Goal: Task Accomplishment & Management: Manage account settings

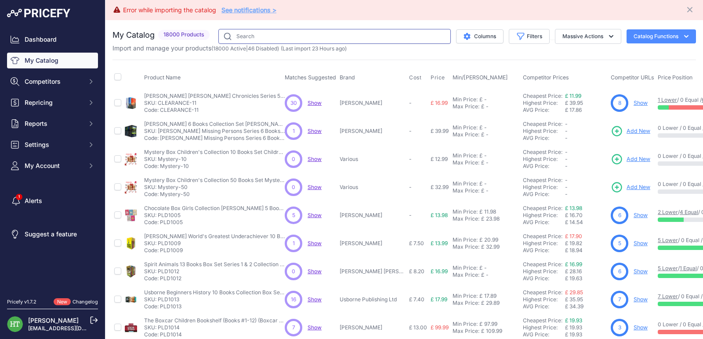
click at [289, 32] on input "text" at bounding box center [334, 36] width 232 height 15
paste input "[PERSON_NAME]"
type input "[PERSON_NAME]"
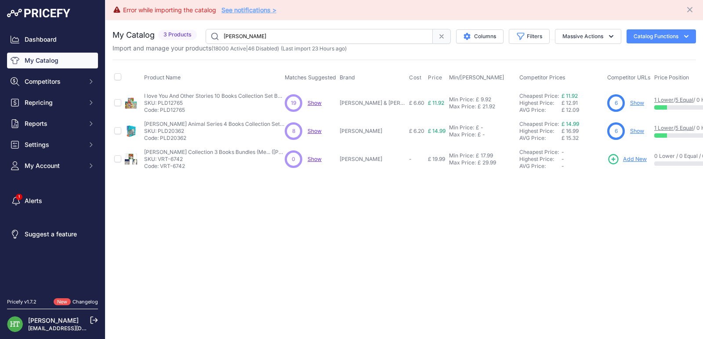
click at [344, 34] on input "[PERSON_NAME]" at bounding box center [319, 36] width 227 height 15
click at [635, 130] on link "Show" at bounding box center [637, 131] width 14 height 7
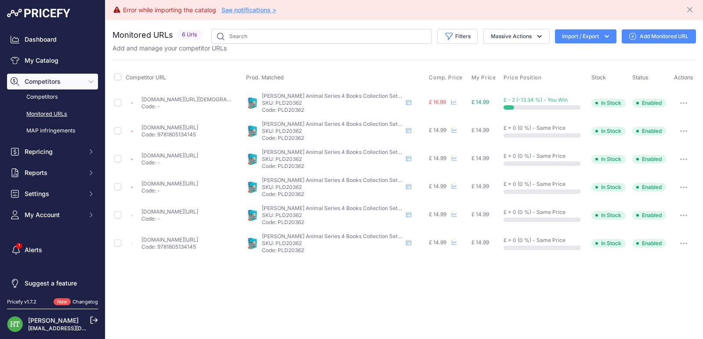
click at [685, 110] on td "Show All Competitors URLs View Competitor Profile Edit Competitor URL Fetch Upd…" at bounding box center [683, 103] width 25 height 29
click at [684, 105] on button "button" at bounding box center [684, 103] width 18 height 12
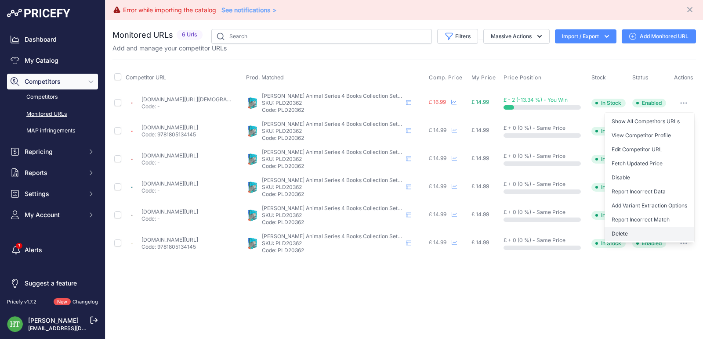
click at [625, 229] on button "Delete" at bounding box center [649, 234] width 90 height 14
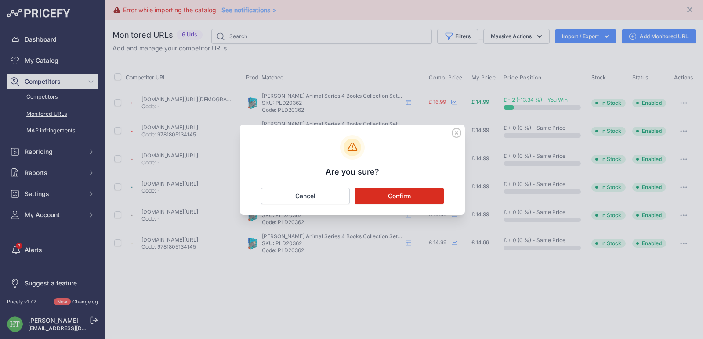
click at [423, 200] on button "Confirm" at bounding box center [399, 196] width 89 height 17
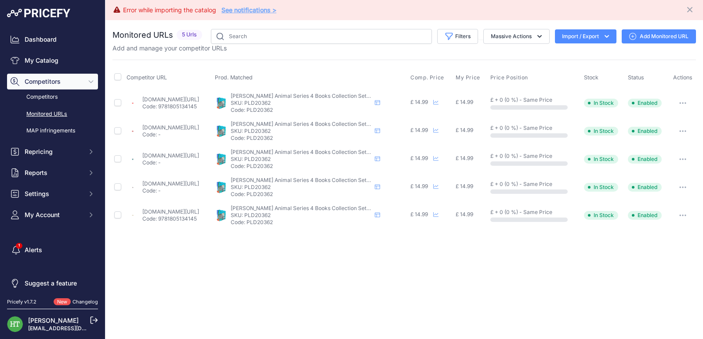
click at [684, 101] on button "button" at bounding box center [683, 103] width 18 height 12
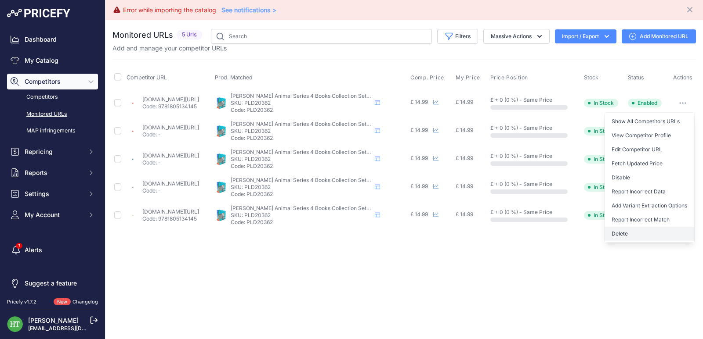
click at [634, 234] on button "Delete" at bounding box center [649, 234] width 90 height 14
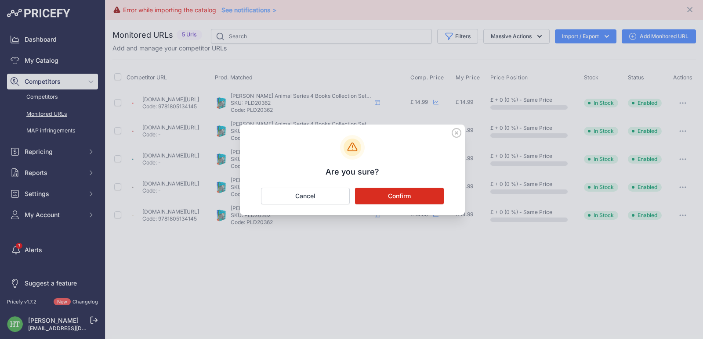
click at [404, 196] on button "Confirm" at bounding box center [399, 196] width 89 height 17
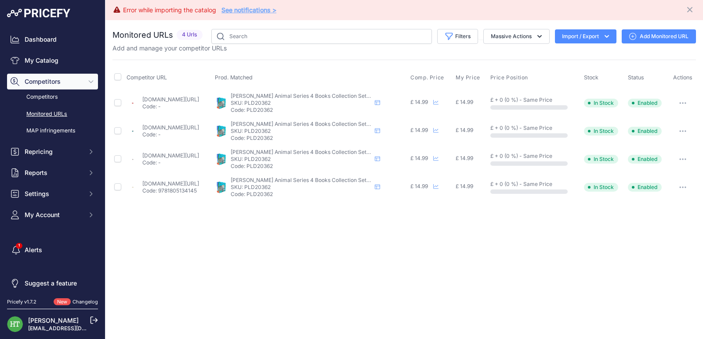
click at [684, 102] on icon "button" at bounding box center [682, 103] width 7 height 2
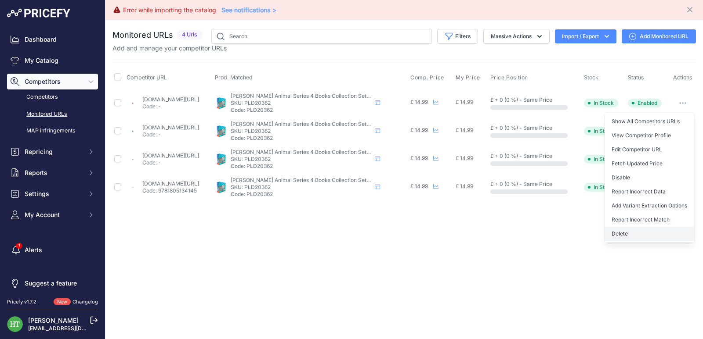
click at [619, 235] on button "Delete" at bounding box center [649, 234] width 90 height 14
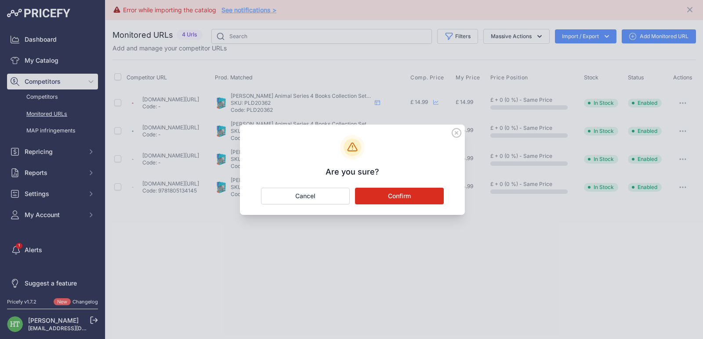
click at [404, 198] on button "Confirm" at bounding box center [399, 196] width 89 height 17
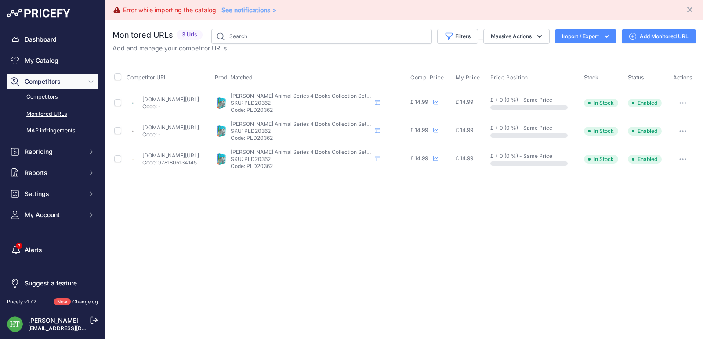
drag, startPoint x: 684, startPoint y: 102, endPoint x: 650, endPoint y: 122, distance: 39.2
click at [683, 102] on button "button" at bounding box center [683, 103] width 18 height 12
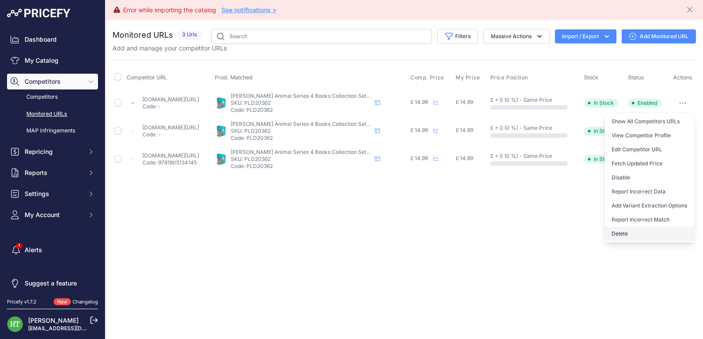
click at [609, 238] on button "Delete" at bounding box center [649, 234] width 90 height 14
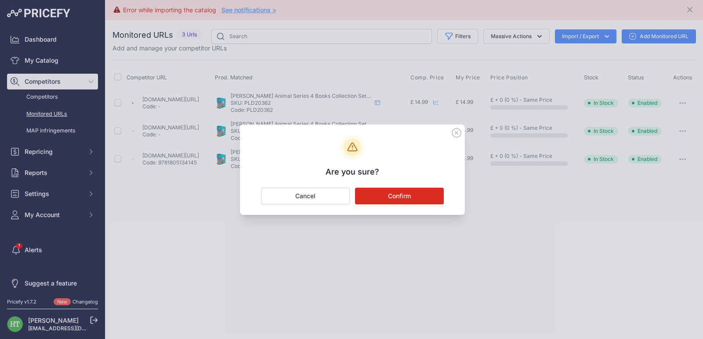
click at [397, 196] on button "Confirm" at bounding box center [399, 196] width 89 height 17
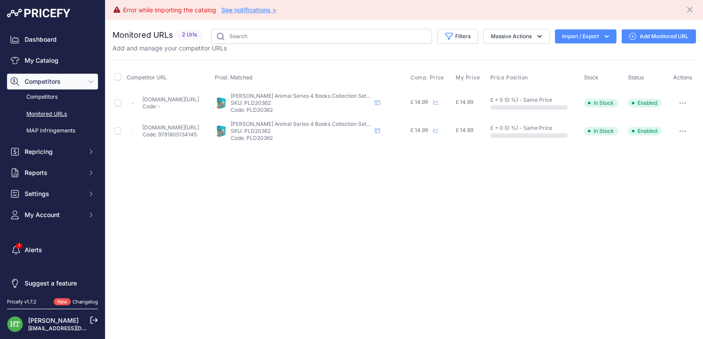
click at [687, 101] on button "button" at bounding box center [683, 103] width 18 height 12
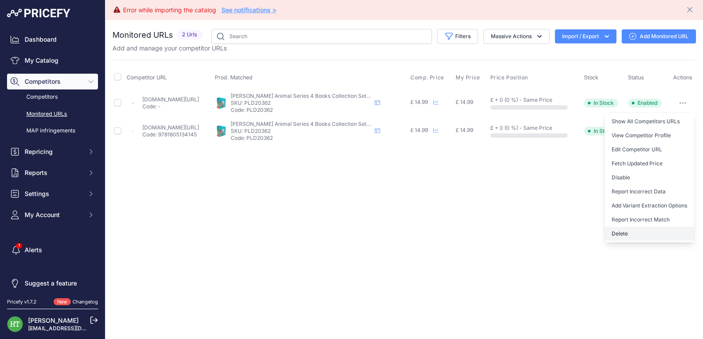
click at [622, 233] on button "Delete" at bounding box center [649, 234] width 90 height 14
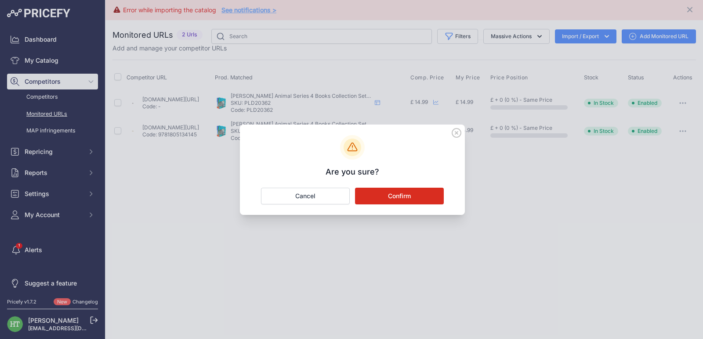
click at [380, 200] on button "Confirm" at bounding box center [399, 196] width 89 height 17
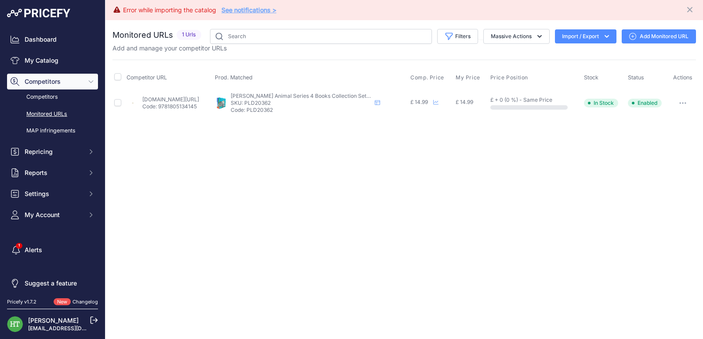
click at [683, 101] on button "button" at bounding box center [683, 103] width 18 height 12
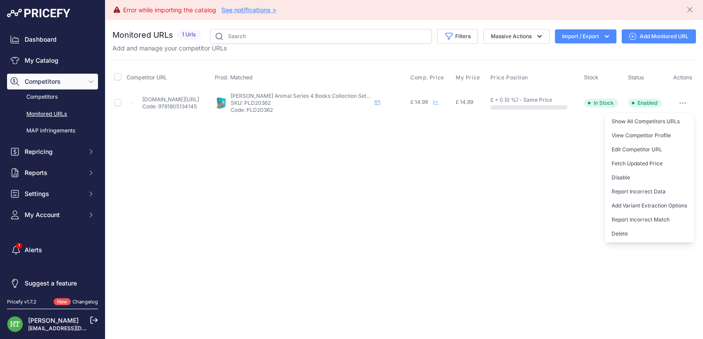
click at [619, 230] on button "Delete" at bounding box center [649, 234] width 90 height 14
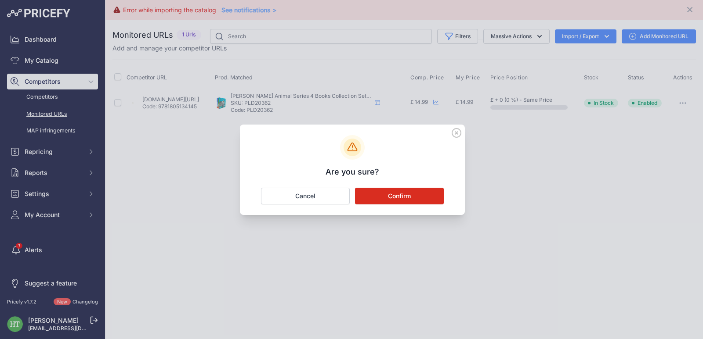
click at [403, 193] on button "Confirm" at bounding box center [399, 196] width 89 height 17
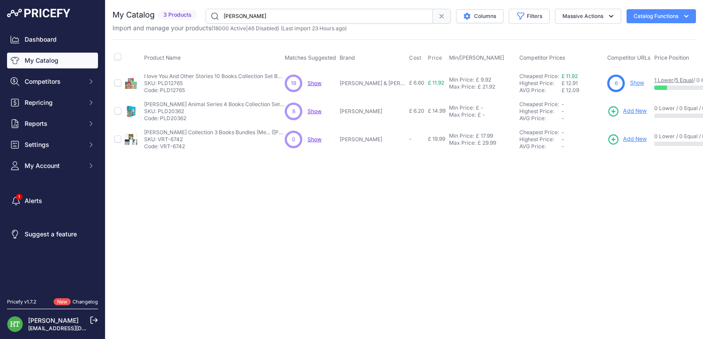
click at [281, 14] on input "[PERSON_NAME]" at bounding box center [319, 16] width 227 height 15
paste input "Where's the Poo"
type input "Where's the Poo"
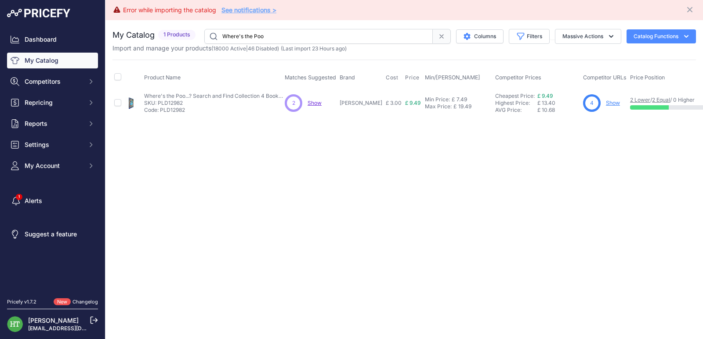
click at [291, 38] on input "Where's the Poo" at bounding box center [318, 36] width 228 height 15
click at [606, 103] on link "Show" at bounding box center [613, 103] width 14 height 7
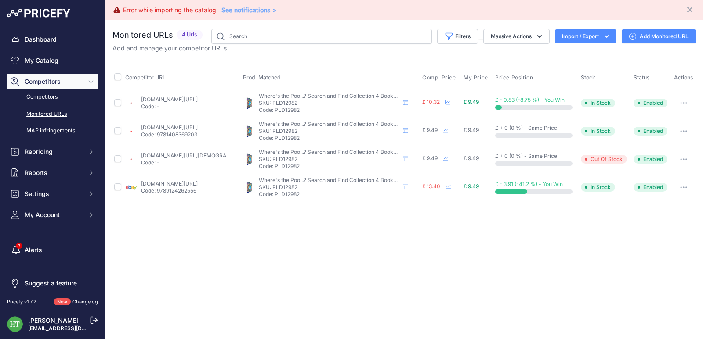
click at [684, 101] on button "button" at bounding box center [684, 103] width 18 height 12
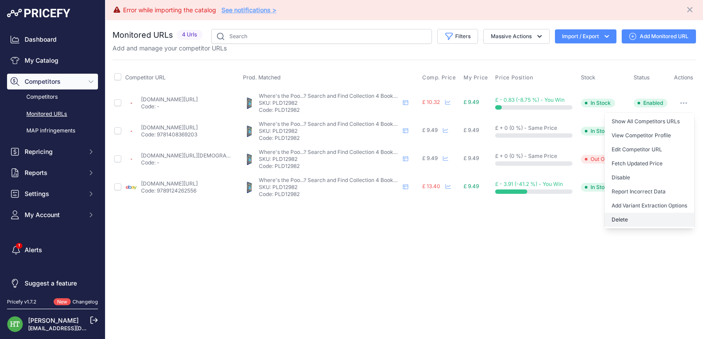
click at [629, 224] on button "Delete" at bounding box center [649, 220] width 90 height 14
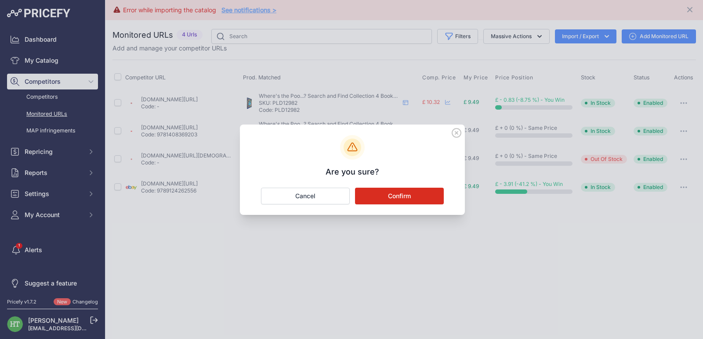
click at [411, 196] on button "Confirm" at bounding box center [399, 196] width 89 height 17
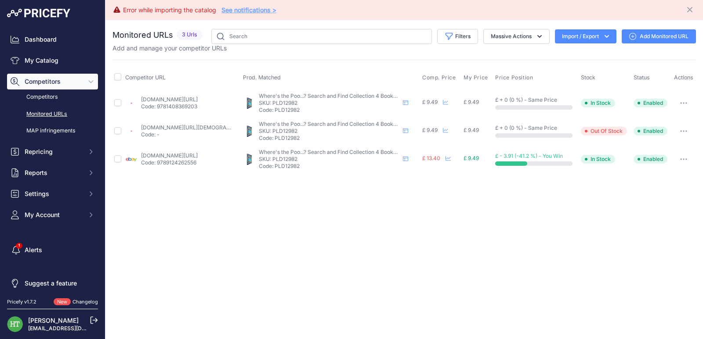
click at [682, 104] on icon "button" at bounding box center [683, 103] width 7 height 2
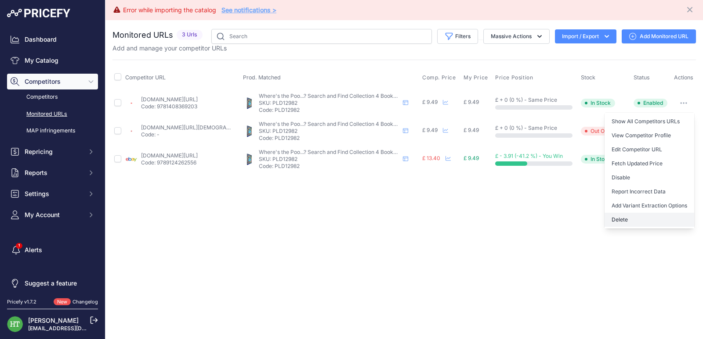
click at [618, 221] on button "Delete" at bounding box center [649, 220] width 90 height 14
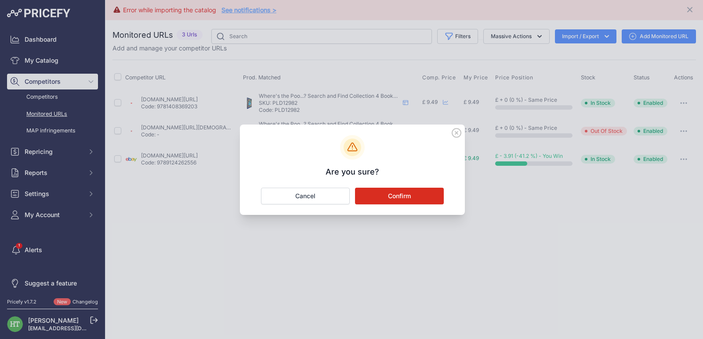
click at [415, 195] on button "Confirm" at bounding box center [399, 196] width 89 height 17
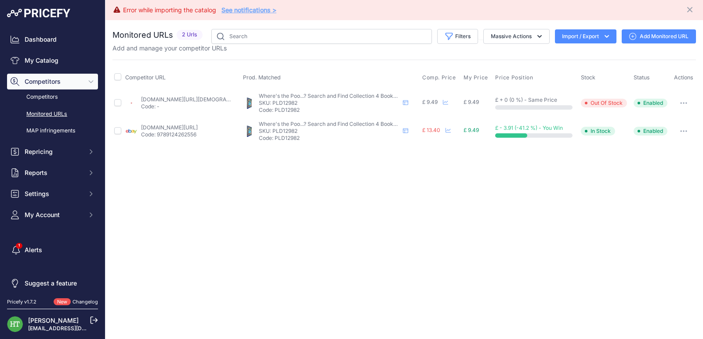
click at [681, 104] on icon "button" at bounding box center [681, 103] width 1 height 1
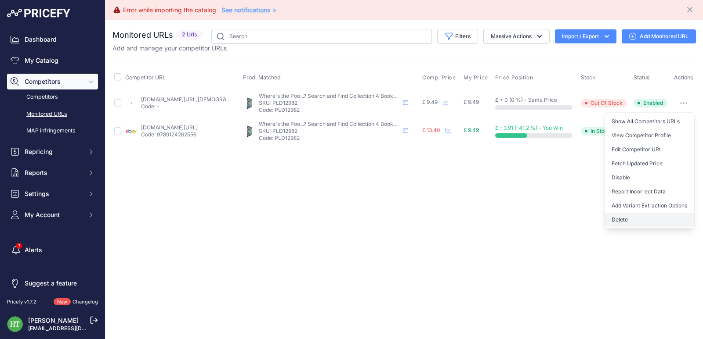
click at [629, 217] on button "Delete" at bounding box center [649, 220] width 90 height 14
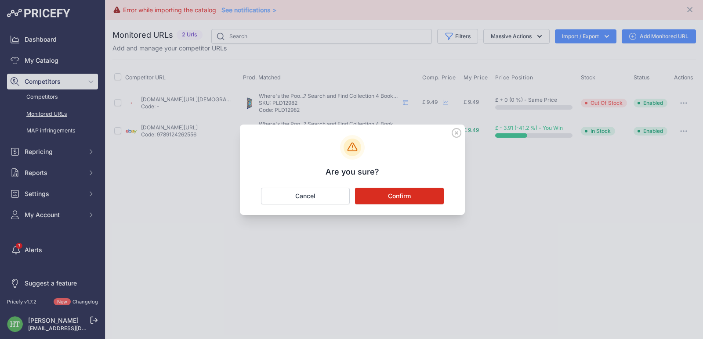
click at [423, 195] on button "Confirm" at bounding box center [399, 196] width 89 height 17
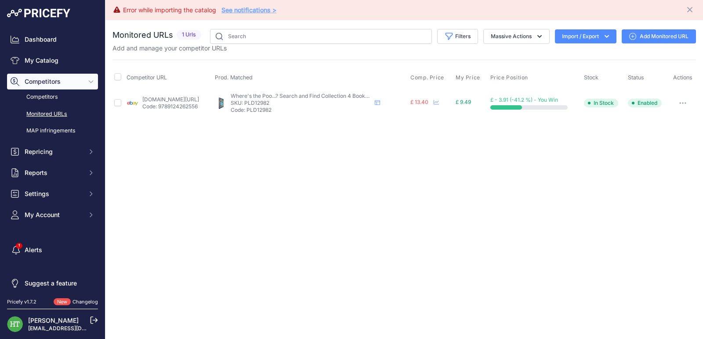
click at [693, 101] on div at bounding box center [682, 103] width 23 height 12
click at [689, 104] on button "button" at bounding box center [683, 103] width 18 height 12
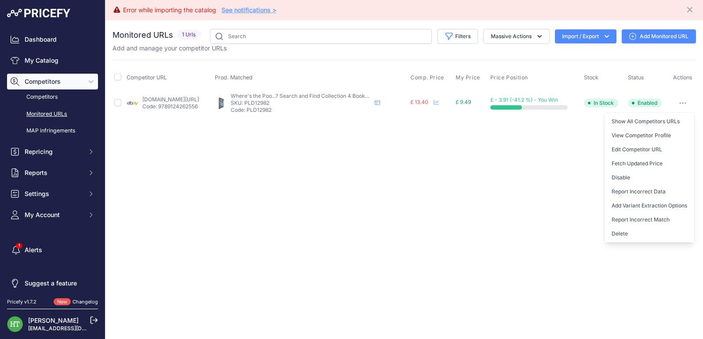
click at [615, 233] on button "Delete" at bounding box center [649, 234] width 90 height 14
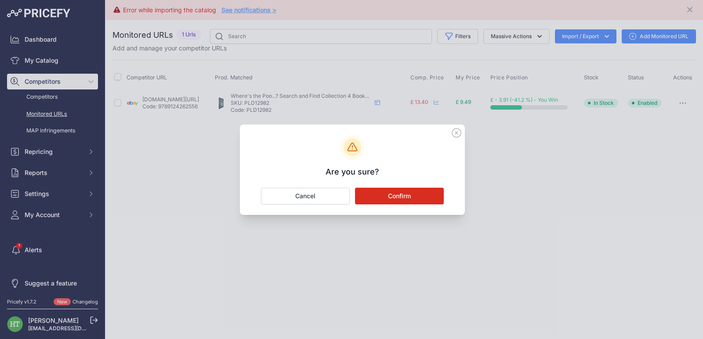
drag, startPoint x: 401, startPoint y: 193, endPoint x: 415, endPoint y: 209, distance: 21.2
click at [403, 195] on button "Confirm" at bounding box center [399, 196] width 89 height 17
